Goal: Task Accomplishment & Management: Manage account settings

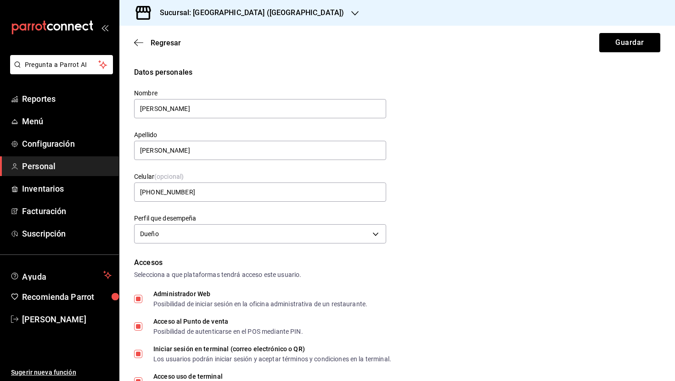
scroll to position [307, 0]
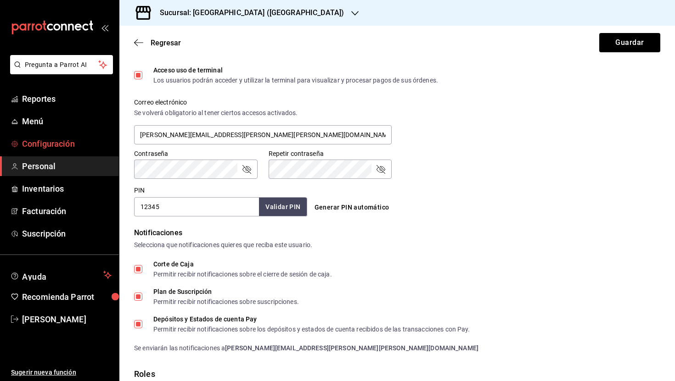
click at [50, 148] on span "Configuración" at bounding box center [67, 144] width 90 height 12
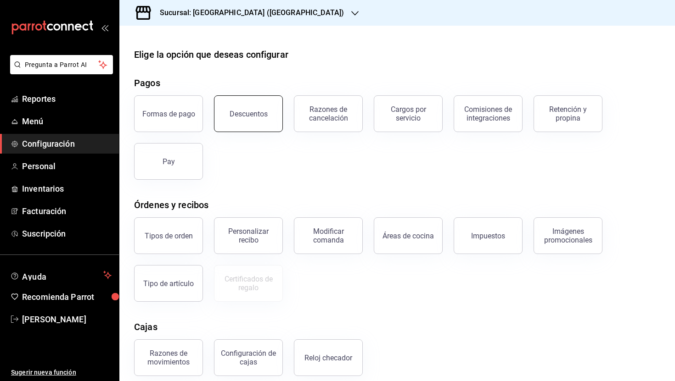
click at [262, 120] on button "Descuentos" at bounding box center [248, 113] width 69 height 37
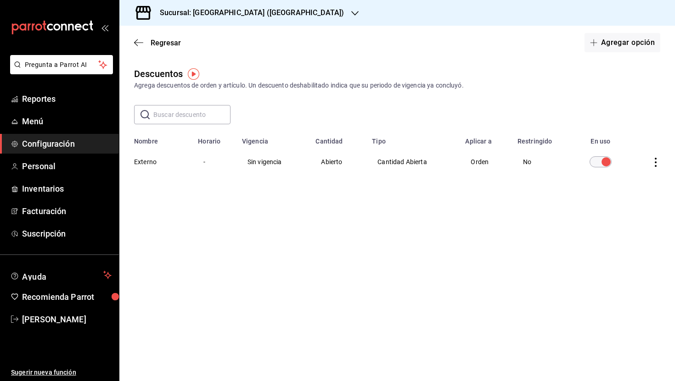
click at [601, 163] on input "discountsTable" at bounding box center [605, 162] width 33 height 11
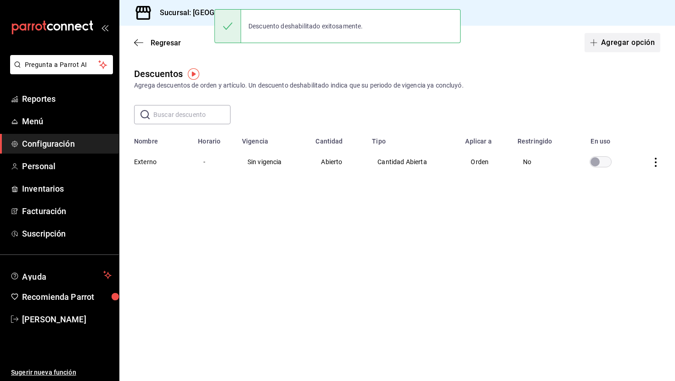
click at [595, 45] on icon "button" at bounding box center [593, 42] width 7 height 7
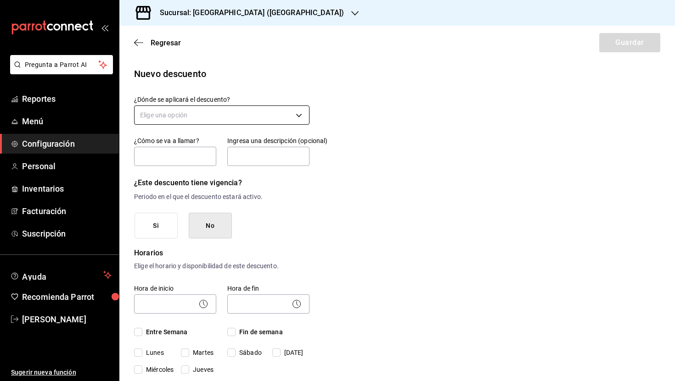
click at [249, 119] on body "Pregunta a Parrot AI Reportes Menú Configuración Personal Inventarios Facturaci…" at bounding box center [337, 190] width 675 height 381
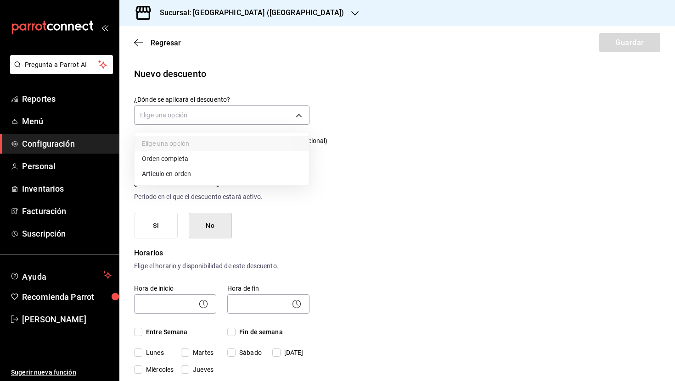
click at [211, 161] on li "Orden completa" at bounding box center [222, 158] width 174 height 15
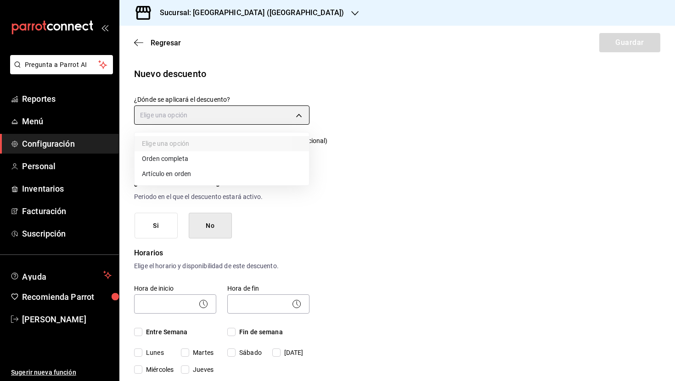
type input "ORDER"
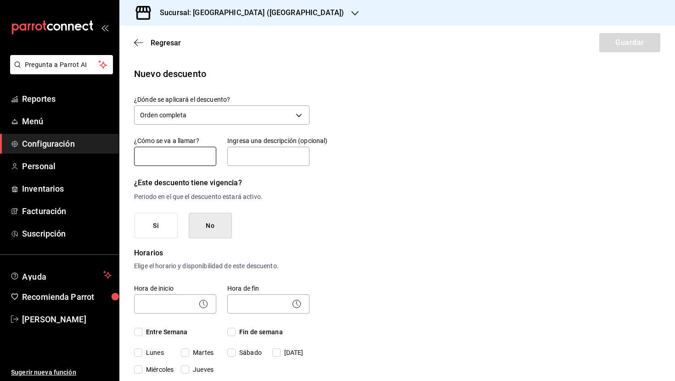
click at [180, 159] on input "text" at bounding box center [175, 156] width 82 height 19
type input "[PERSON_NAME] y [PERSON_NAME]"
click at [263, 160] on input "text" at bounding box center [268, 156] width 82 height 19
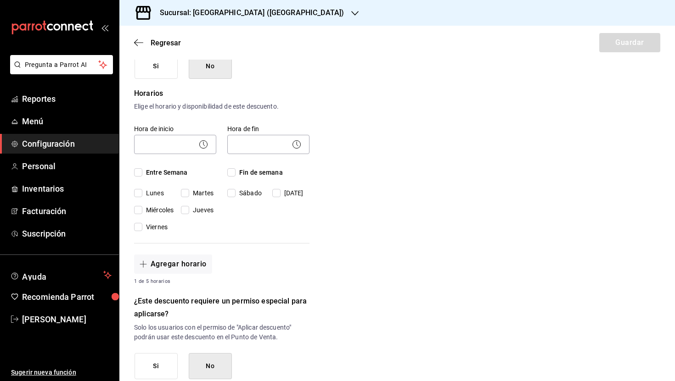
scroll to position [160, 0]
click at [140, 173] on input "Entre Semana" at bounding box center [138, 172] width 8 height 8
checkbox input "true"
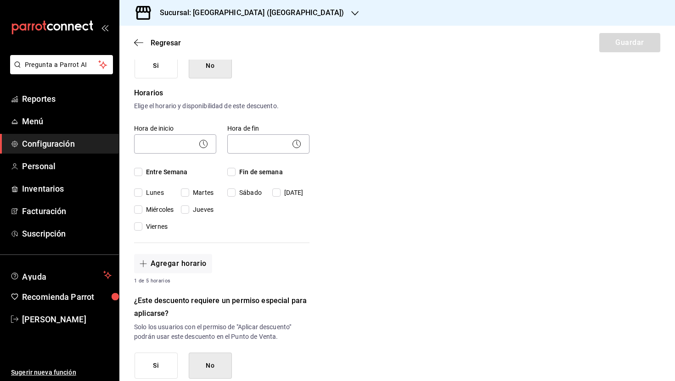
checkbox input "true"
click at [232, 171] on input "Fin de semana" at bounding box center [231, 172] width 8 height 8
checkbox input "true"
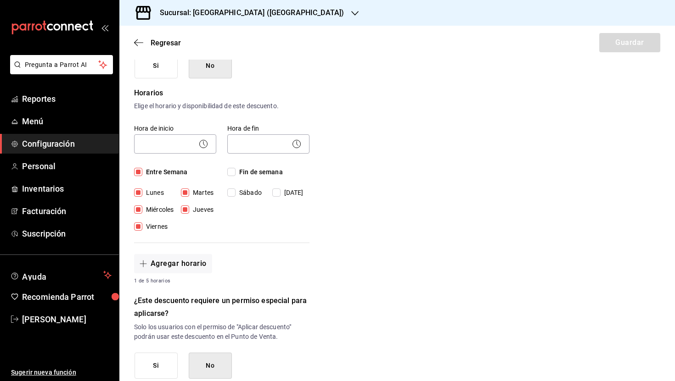
checkbox input "true"
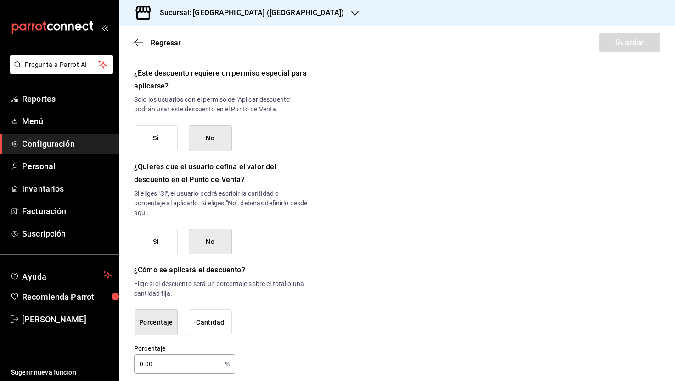
scroll to position [395, 0]
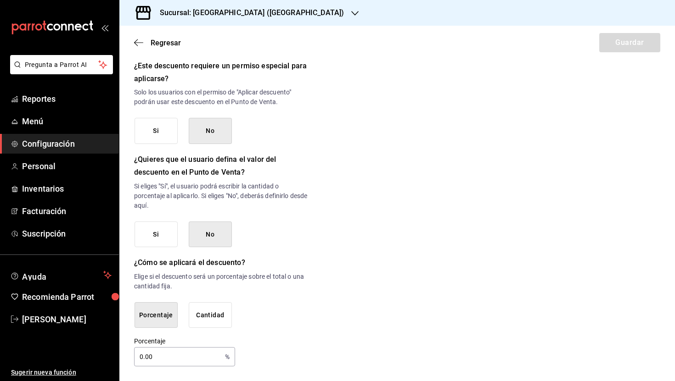
click at [160, 354] on input "0.00" at bounding box center [177, 357] width 87 height 18
type input "100"
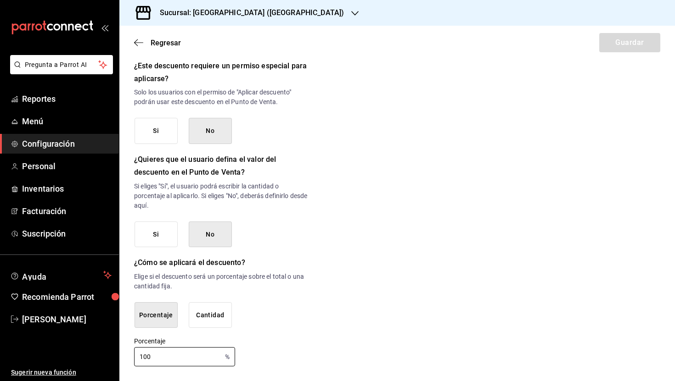
click at [312, 330] on div "Nuevo descuento ¿Dónde se aplicará el descuento? Orden completa ORDER ¿Cómo se …" at bounding box center [396, 19] width 555 height 695
click at [157, 322] on button "Porcentaje" at bounding box center [156, 316] width 43 height 26
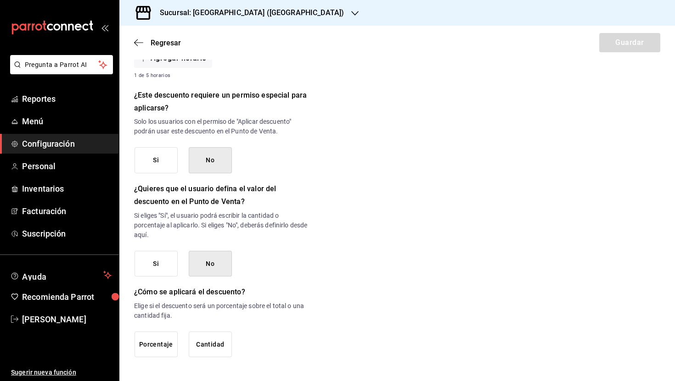
scroll to position [366, 0]
click at [157, 356] on button "Porcentaje" at bounding box center [156, 345] width 43 height 26
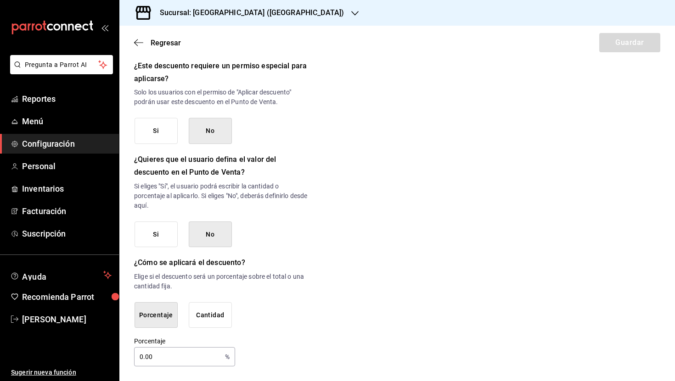
click at [169, 357] on input "0.00" at bounding box center [177, 357] width 87 height 18
type input "0"
type input "100"
click at [235, 353] on div "Porcentaje 100 % Porcentaje" at bounding box center [221, 351] width 175 height 29
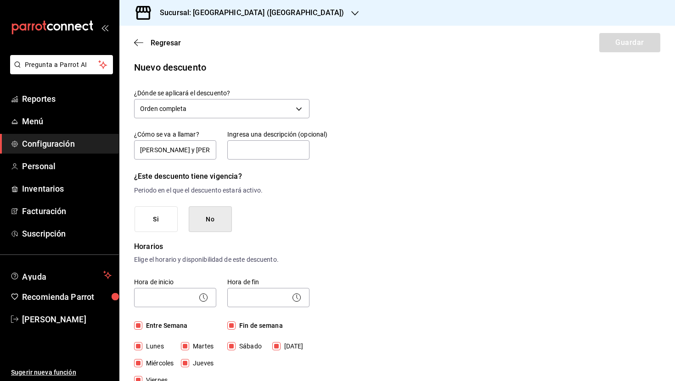
scroll to position [0, 0]
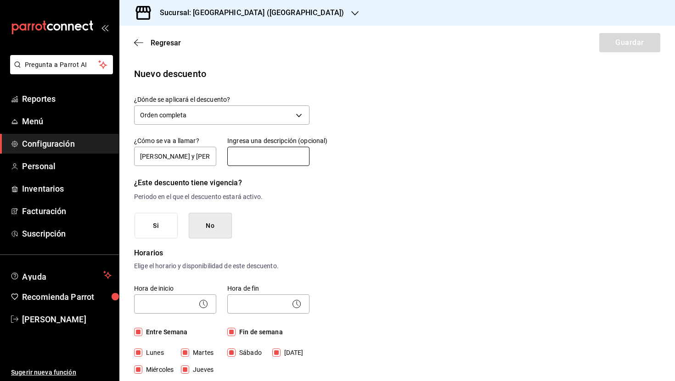
click at [253, 153] on input "text" at bounding box center [268, 156] width 82 height 19
type input "a"
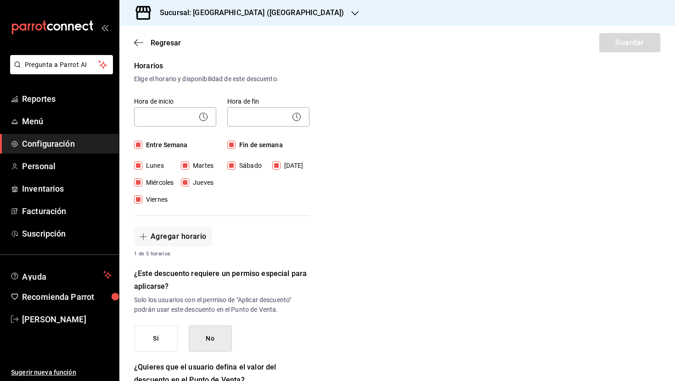
scroll to position [190, 0]
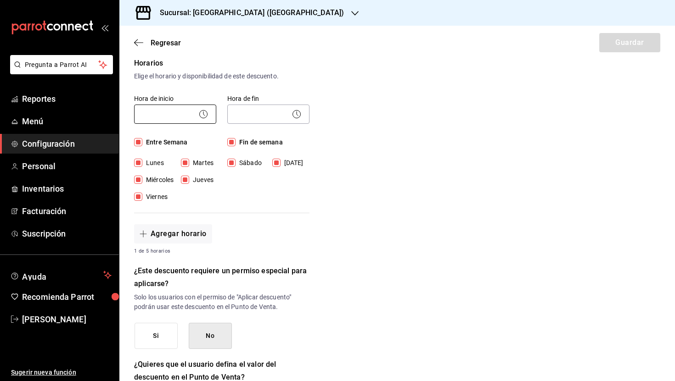
click at [159, 113] on body "Pregunta a Parrot AI Reportes Menú Configuración Personal Inventarios Facturaci…" at bounding box center [337, 190] width 675 height 381
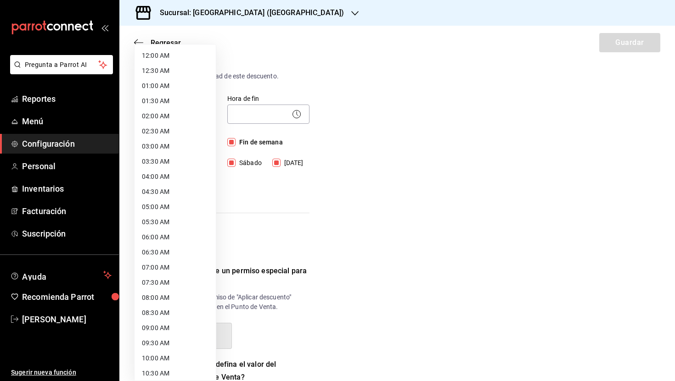
click at [167, 60] on li "12:00 AM" at bounding box center [175, 55] width 81 height 15
type input "00:00"
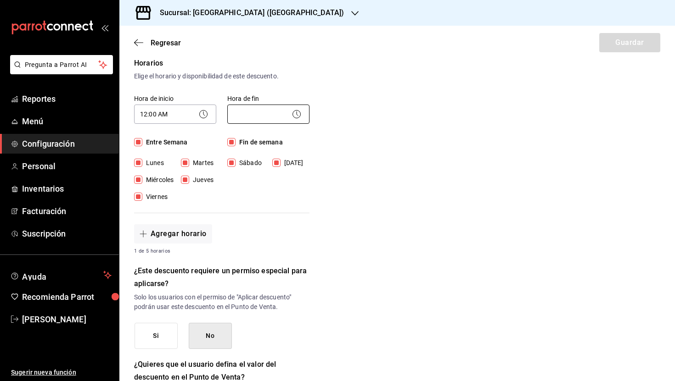
click at [254, 112] on body "Pregunta a Parrot AI Reportes Menú Configuración Personal Inventarios Facturaci…" at bounding box center [337, 190] width 675 height 381
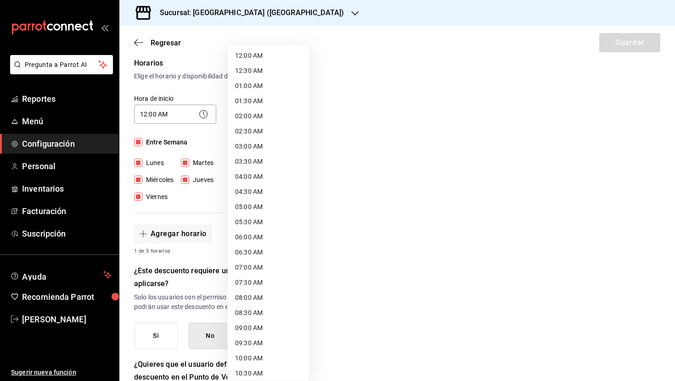
scroll to position [413, 0]
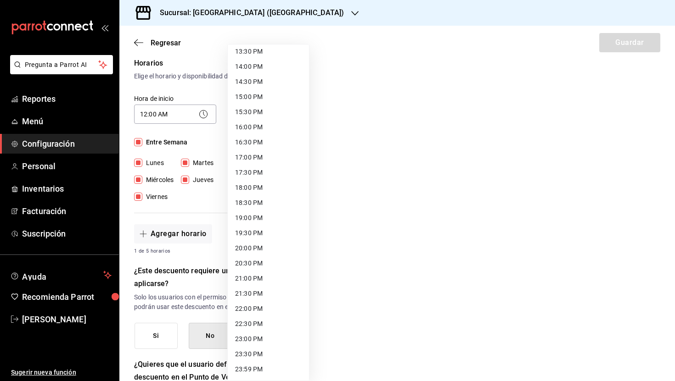
click at [269, 369] on li "23:59 PM" at bounding box center [268, 369] width 81 height 15
type input "23:59"
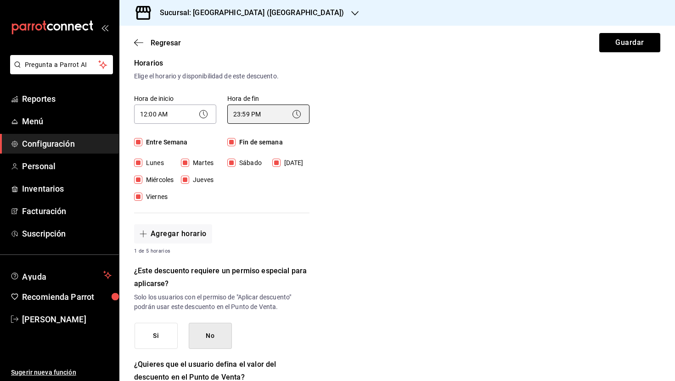
scroll to position [395, 0]
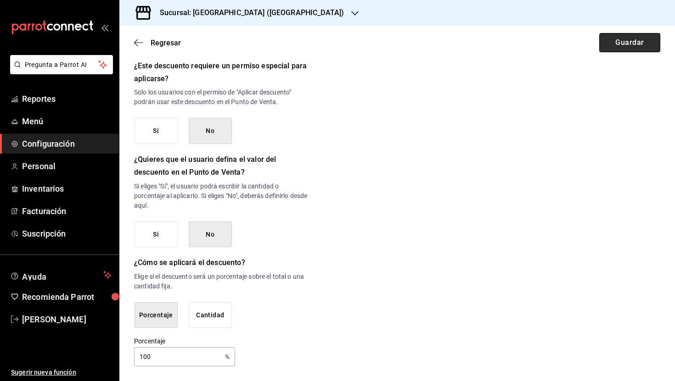
click at [625, 44] on button "Guardar" at bounding box center [629, 42] width 61 height 19
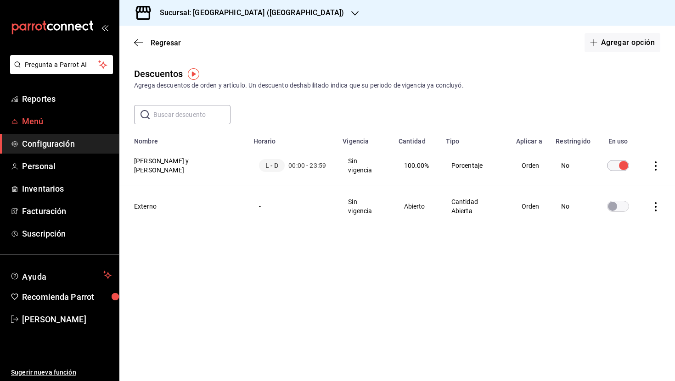
click at [51, 120] on span "Menú" at bounding box center [67, 121] width 90 height 12
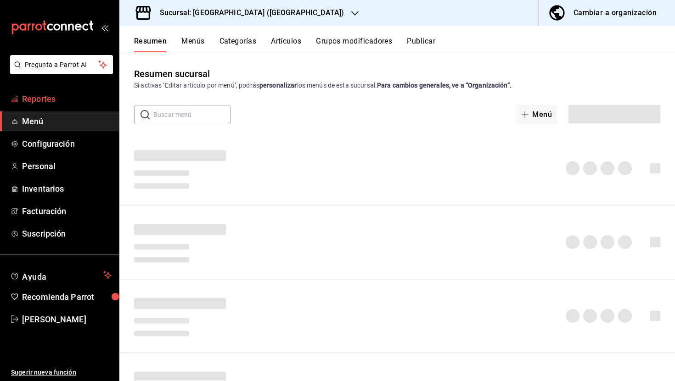
click at [48, 98] on span "Reportes" at bounding box center [67, 99] width 90 height 12
